Goal: Communication & Community: Answer question/provide support

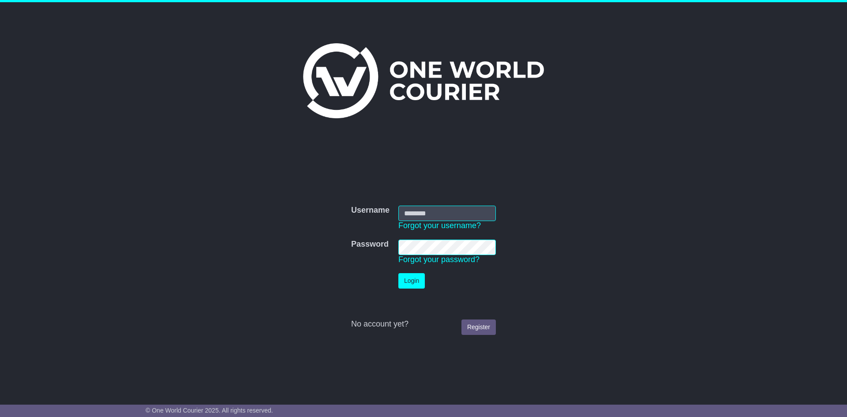
type input "**********"
click at [415, 284] on button "Login" at bounding box center [411, 280] width 26 height 15
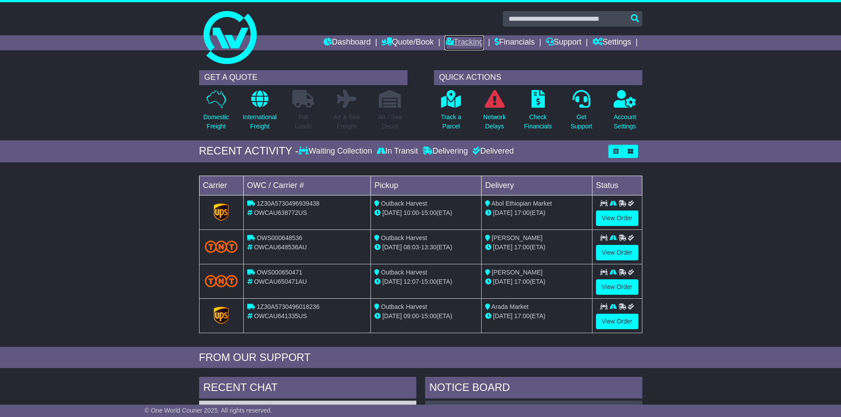
click at [452, 39] on link "Tracking" at bounding box center [463, 42] width 39 height 15
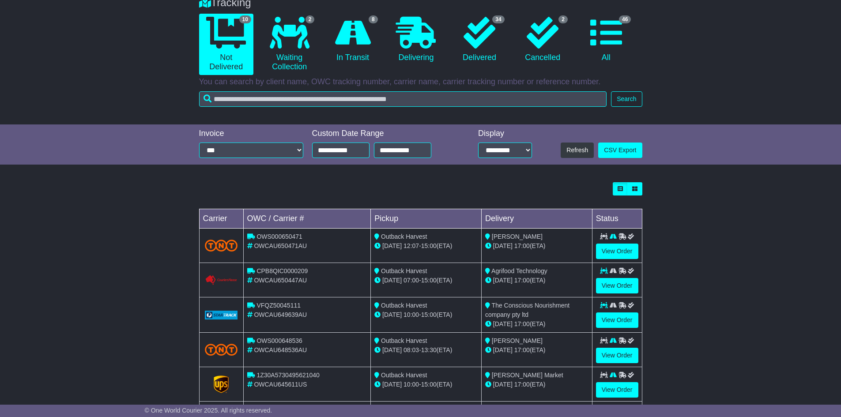
scroll to position [88, 0]
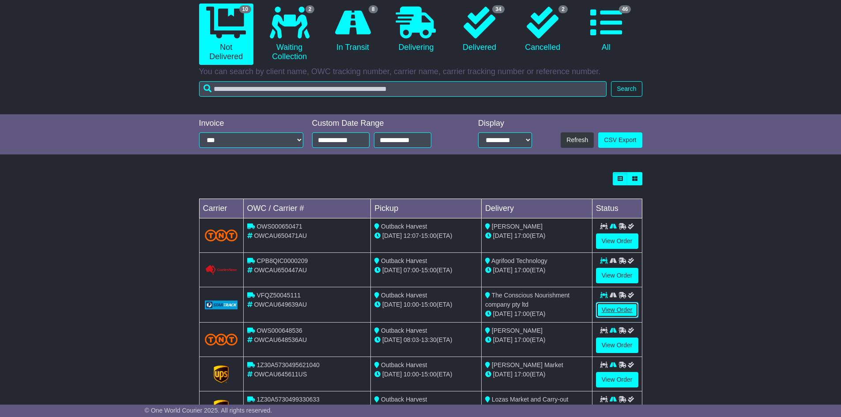
click at [618, 310] on link "View Order" at bounding box center [617, 309] width 42 height 15
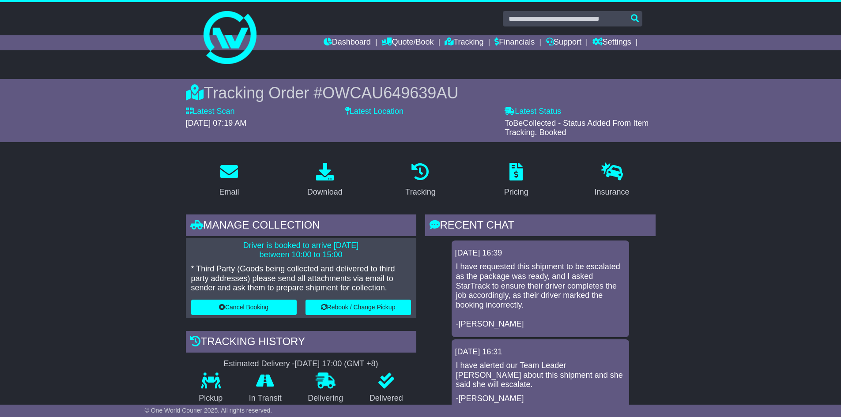
drag, startPoint x: 655, startPoint y: 248, endPoint x: 654, endPoint y: 276, distance: 27.8
click at [654, 276] on div "Loading... No messages [DATE] 16:39 I have requested this shipment to be escala…" at bounding box center [540, 326] width 230 height 176
drag, startPoint x: 655, startPoint y: 251, endPoint x: 655, endPoint y: 267, distance: 16.8
click at [655, 267] on div "RECENT CHAT Loading... No messages 24 Sep 2025 16:39 I have requested this ship…" at bounding box center [539, 385] width 239 height 343
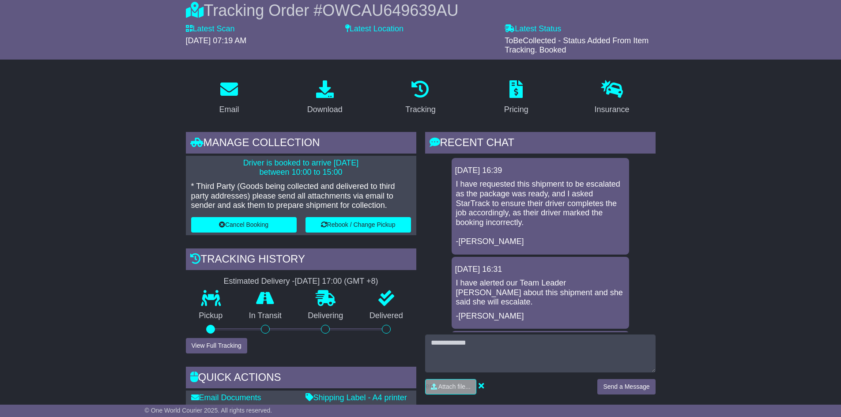
scroll to position [101, 0]
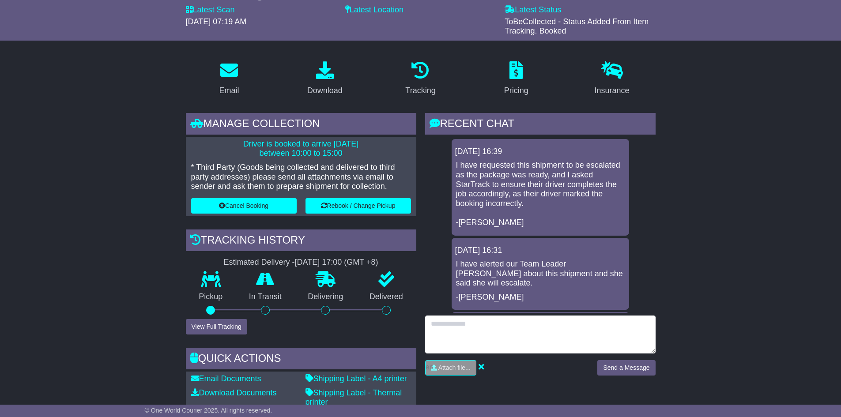
click at [472, 327] on textarea at bounding box center [540, 334] width 230 height 38
type textarea "**********"
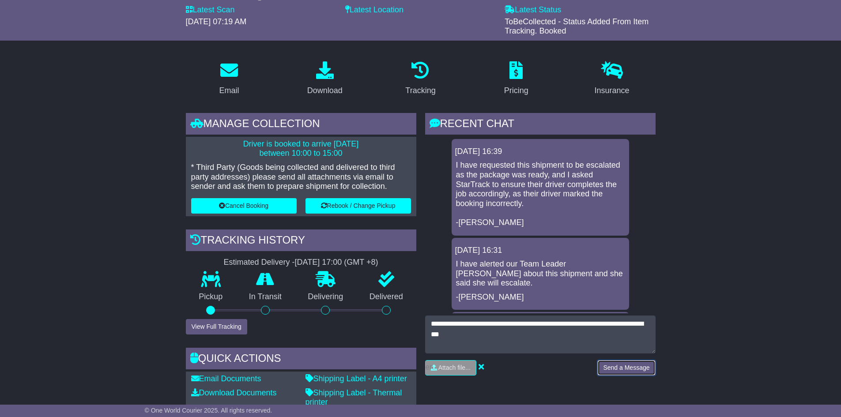
click at [630, 367] on button "Send a Message" at bounding box center [626, 367] width 58 height 15
